Goal: Task Accomplishment & Management: Manage account settings

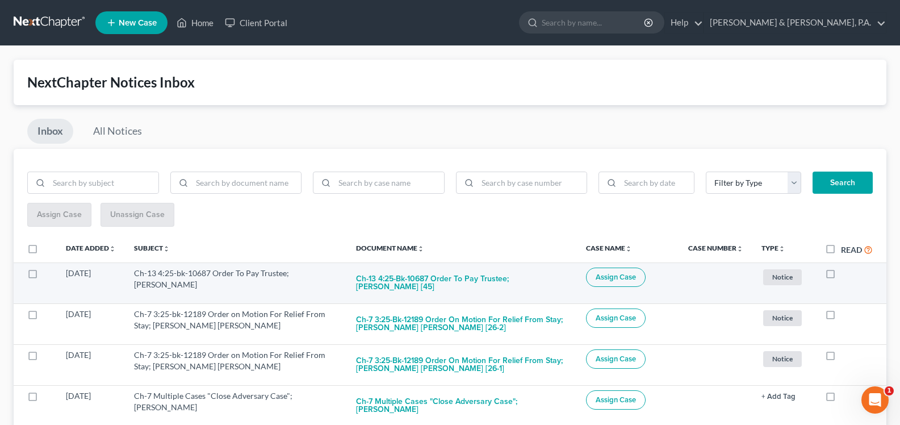
click at [841, 276] on label at bounding box center [841, 276] width 0 height 0
click at [846, 274] on input "checkbox" at bounding box center [849, 270] width 7 height 7
checkbox input "true"
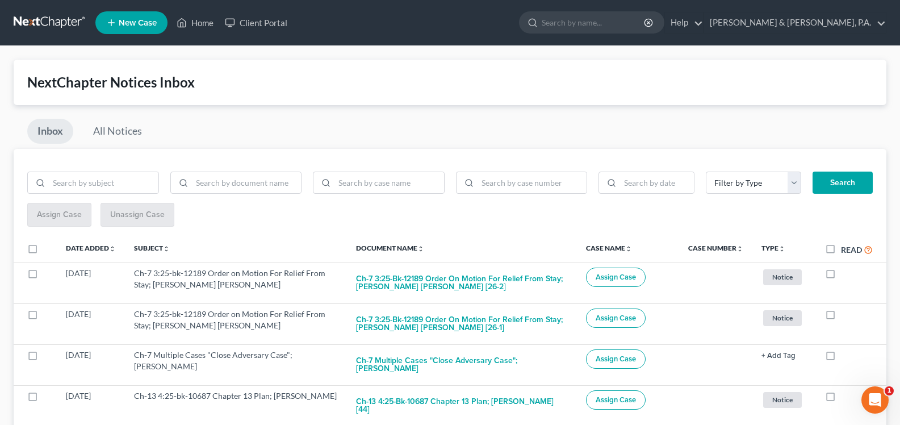
click at [841, 276] on label at bounding box center [841, 276] width 0 height 0
click at [846, 274] on input "checkbox" at bounding box center [849, 270] width 7 height 7
checkbox input "true"
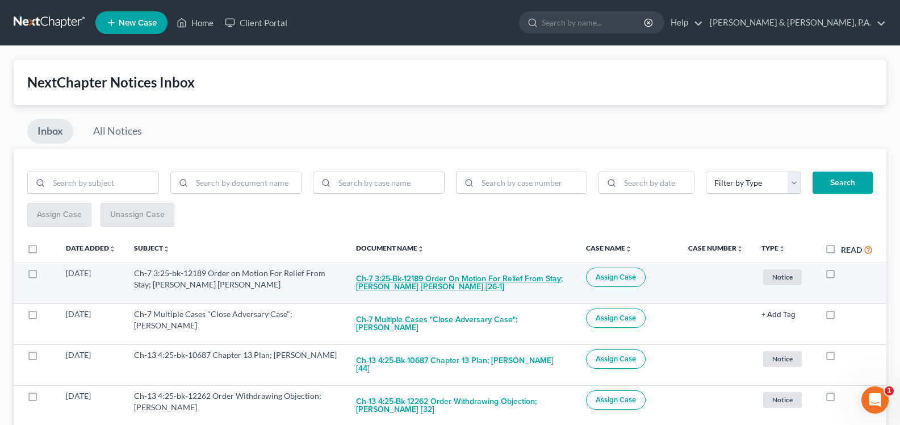
click at [472, 277] on button "Ch-7 3:25-bk-12189 Order on Motion For Relief From Stay; [PERSON_NAME] [PERSON_…" at bounding box center [461, 282] width 211 height 31
checkbox input "true"
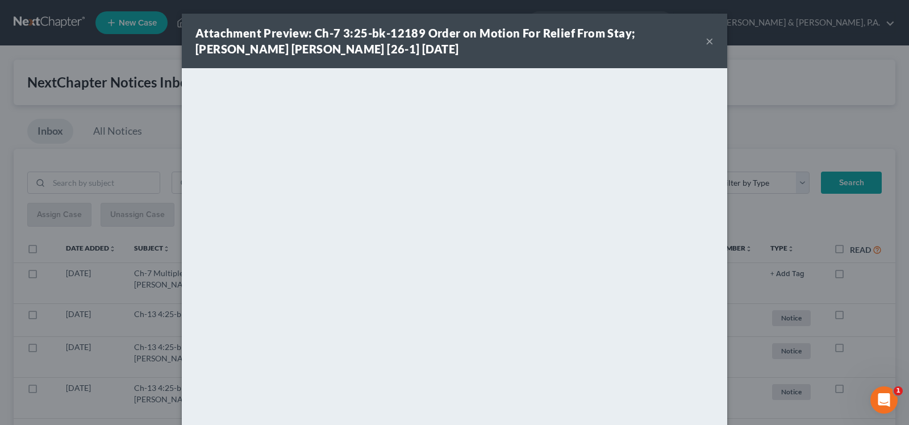
click at [189, 26] on div "Attachment Preview: Ch-7 3:25-bk-12189 Order on Motion For Relief From Stay; [P…" at bounding box center [454, 41] width 545 height 55
click at [705, 41] on button "×" at bounding box center [709, 41] width 8 height 14
